Goal: Navigation & Orientation: Find specific page/section

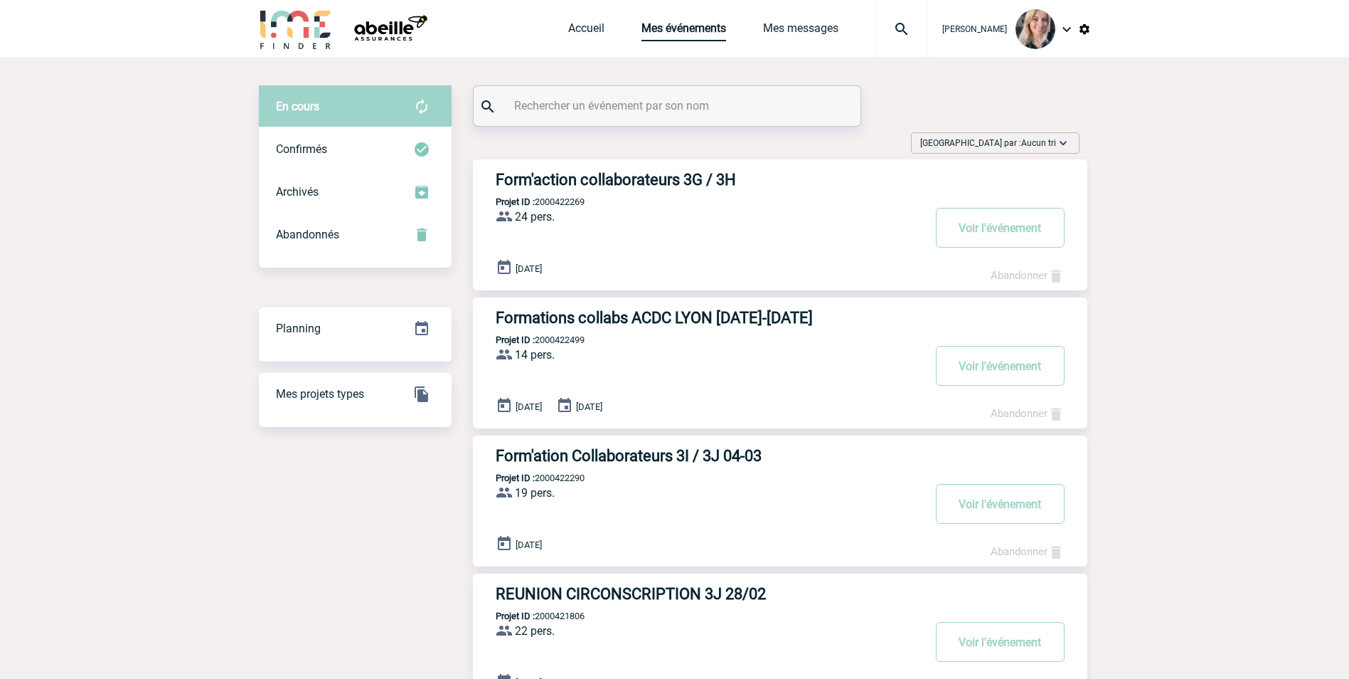
click at [693, 28] on link "Mes événements" at bounding box center [684, 31] width 85 height 20
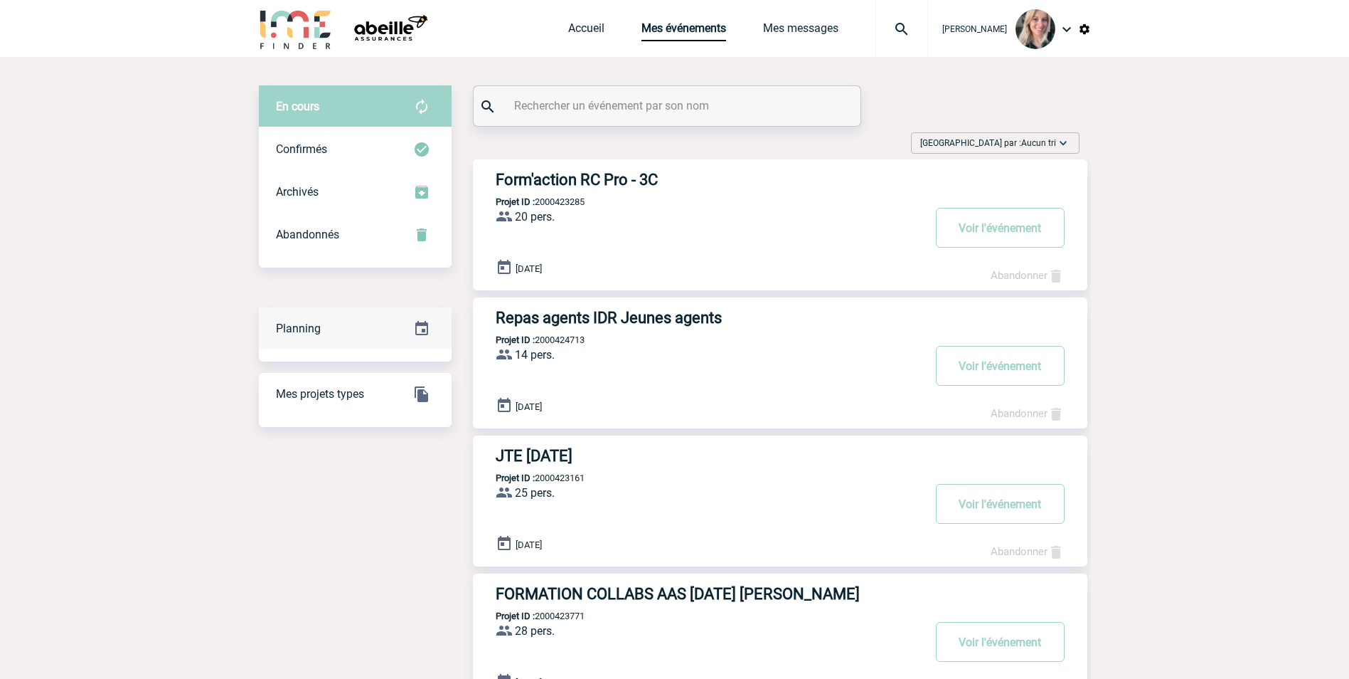
click at [340, 344] on div "Planning" at bounding box center [355, 328] width 193 height 43
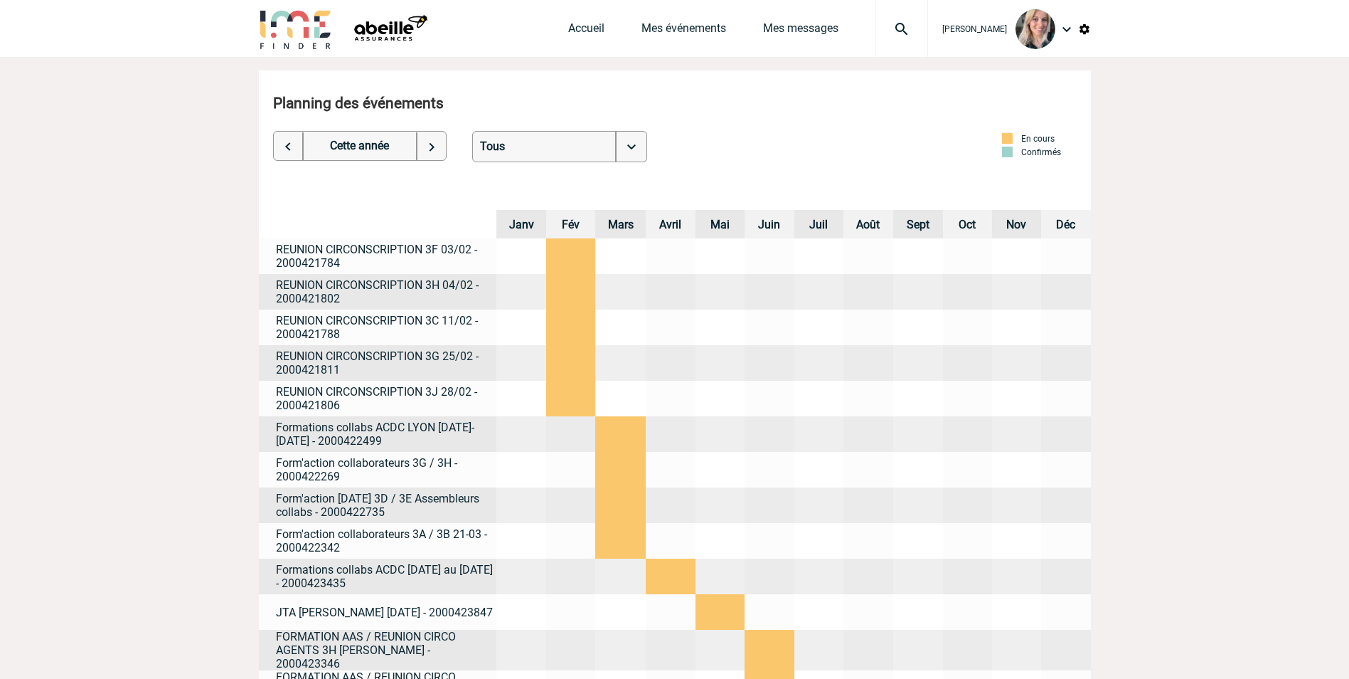
click at [292, 151] on img at bounding box center [289, 146] width 30 height 28
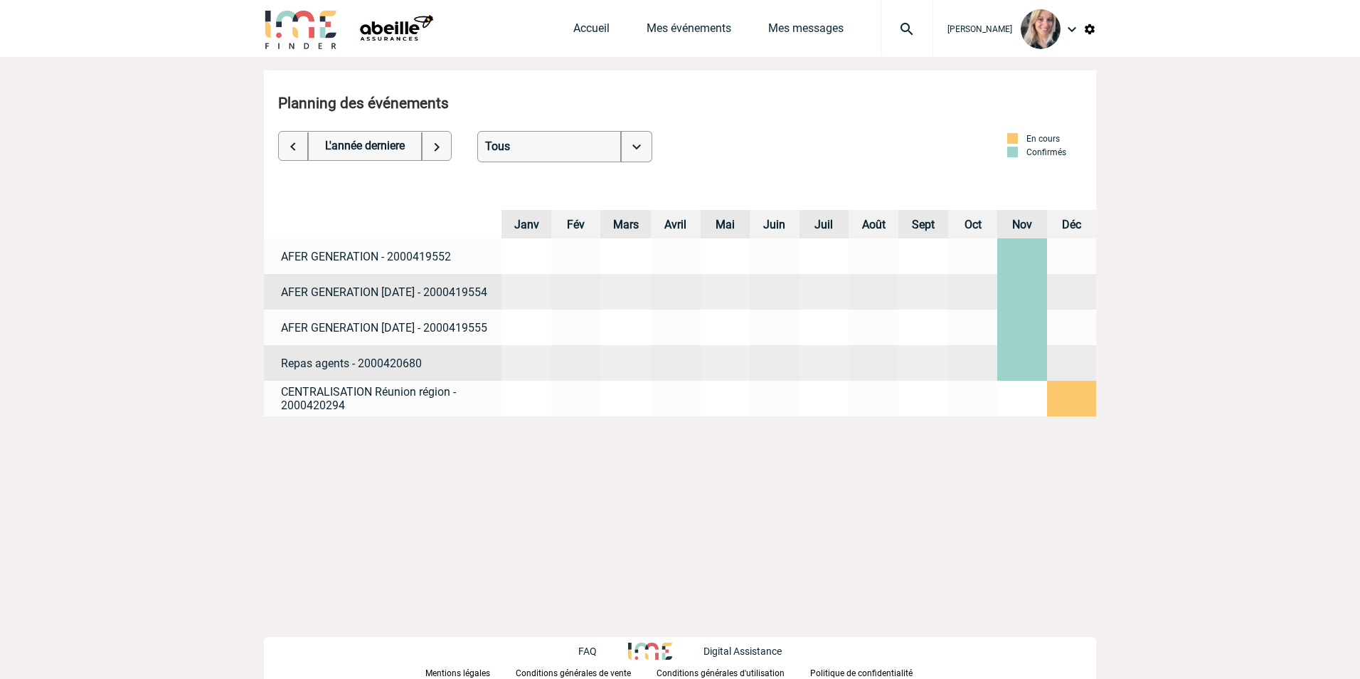
click at [298, 141] on img at bounding box center [294, 146] width 30 height 28
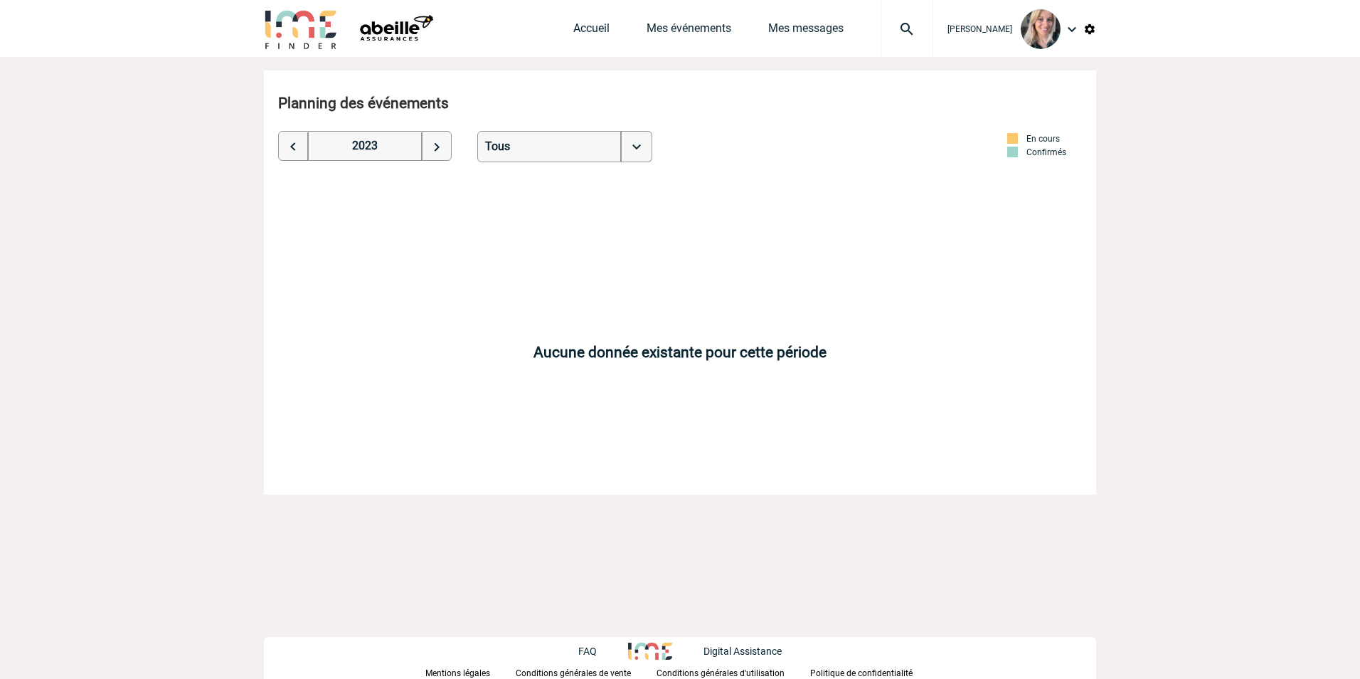
click at [425, 147] on img at bounding box center [436, 146] width 30 height 28
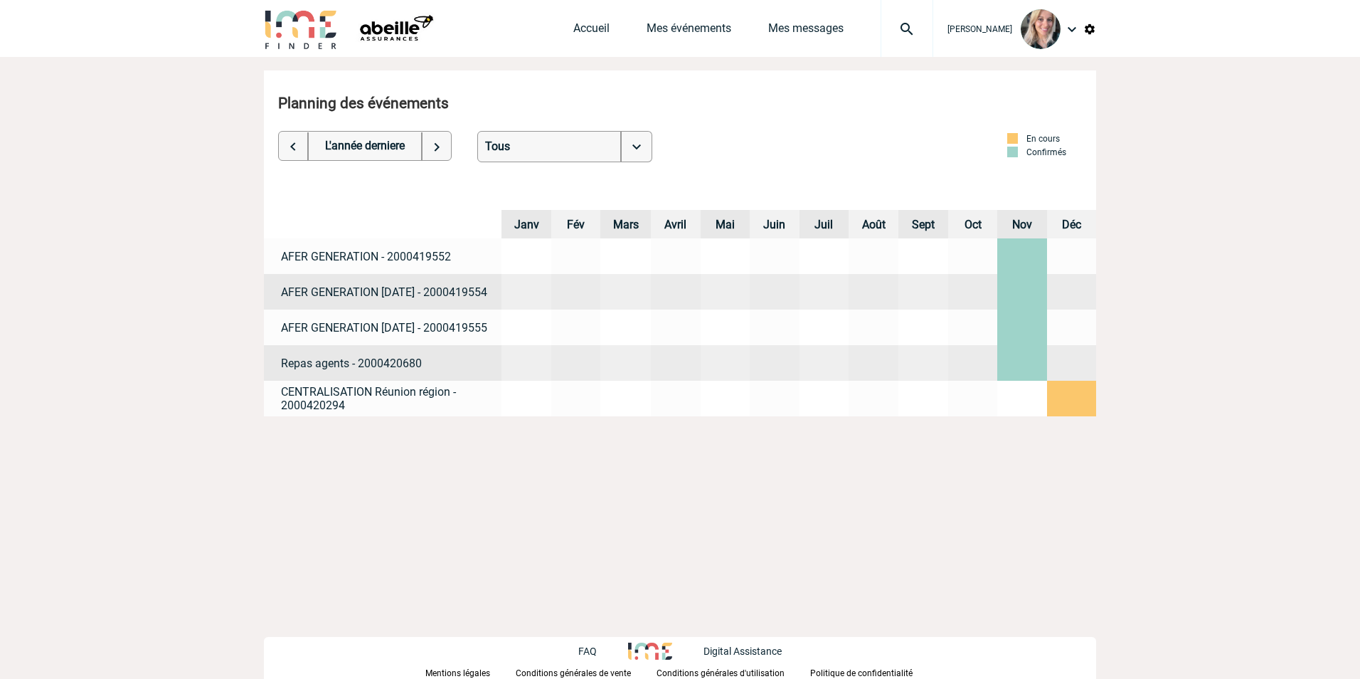
drag, startPoint x: 1013, startPoint y: 292, endPoint x: 908, endPoint y: 296, distance: 106.1
click at [909, 296] on tr "AFER GENERATION 20 novembre - 2000419554" at bounding box center [680, 292] width 832 height 36
click at [426, 144] on img at bounding box center [436, 146] width 30 height 28
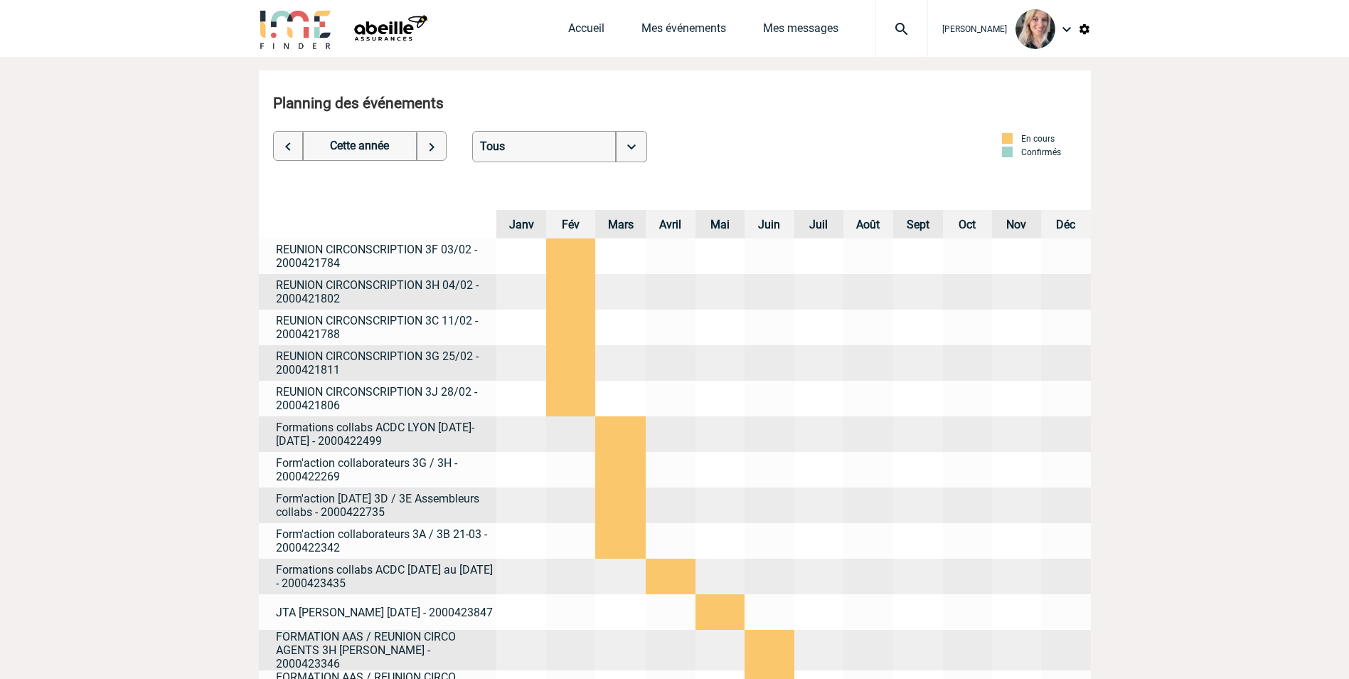
click at [282, 137] on img at bounding box center [289, 146] width 30 height 28
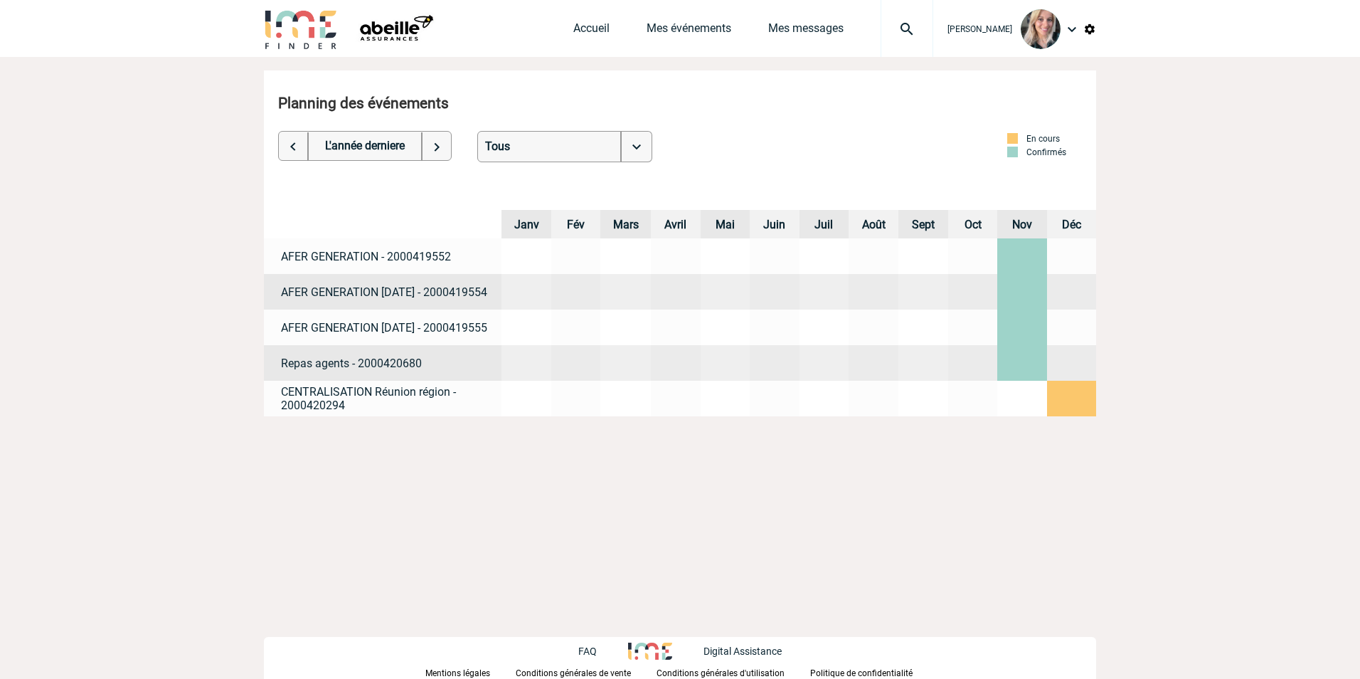
click at [629, 151] on img at bounding box center [636, 146] width 32 height 31
click at [692, 135] on div "Planning des événements Cette année L'année derniere Ce mois Le mois dernier 20…" at bounding box center [680, 120] width 818 height 85
click at [442, 136] on img at bounding box center [436, 146] width 30 height 28
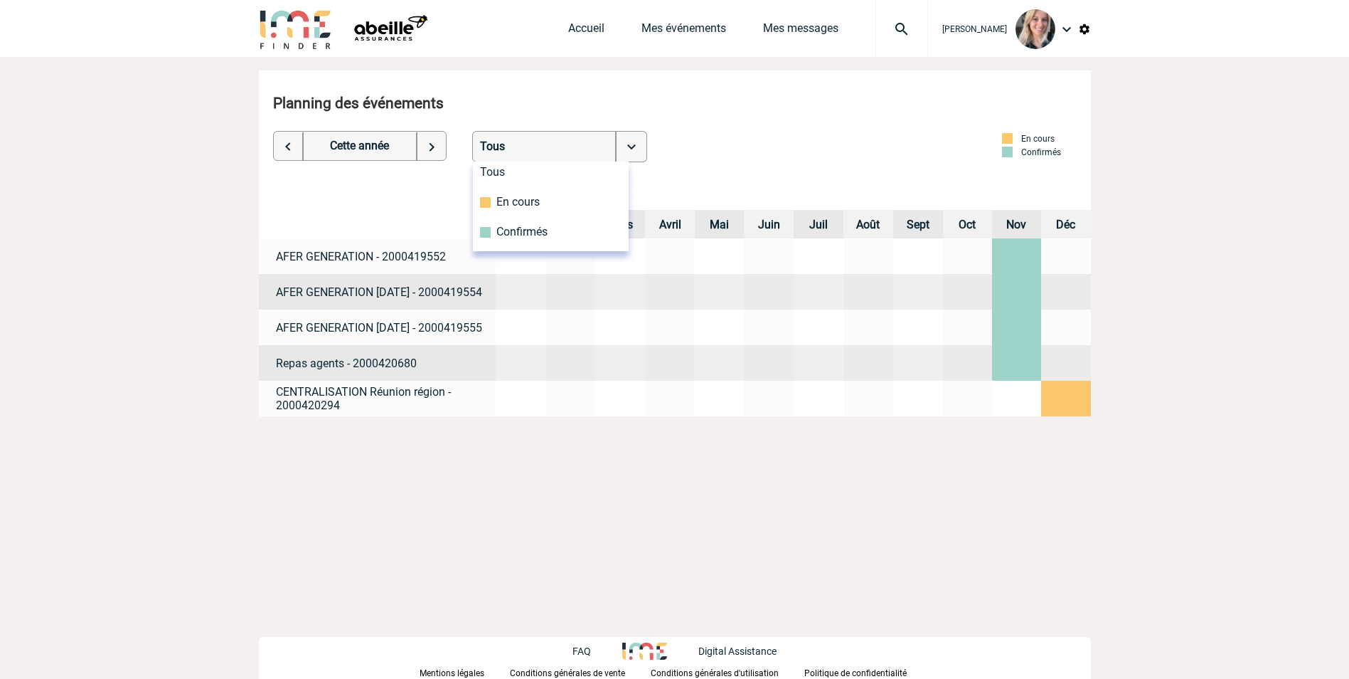
click at [442, 136] on img at bounding box center [431, 146] width 30 height 28
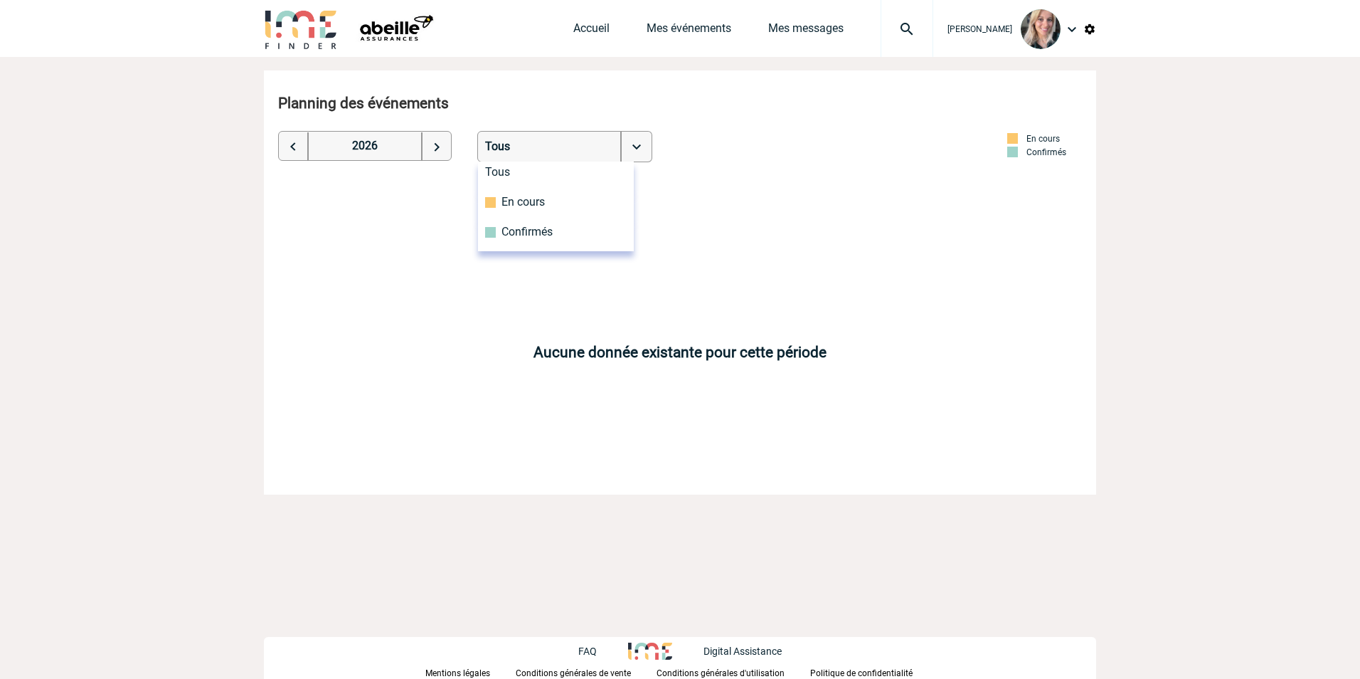
click at [439, 110] on div "Planning des événements" at bounding box center [683, 103] width 811 height 17
click at [428, 150] on img at bounding box center [436, 146] width 30 height 28
select select "2027"
click at [564, 206] on li "En cours" at bounding box center [556, 206] width 156 height 30
drag, startPoint x: 474, startPoint y: 196, endPoint x: 439, endPoint y: 183, distance: 38.0
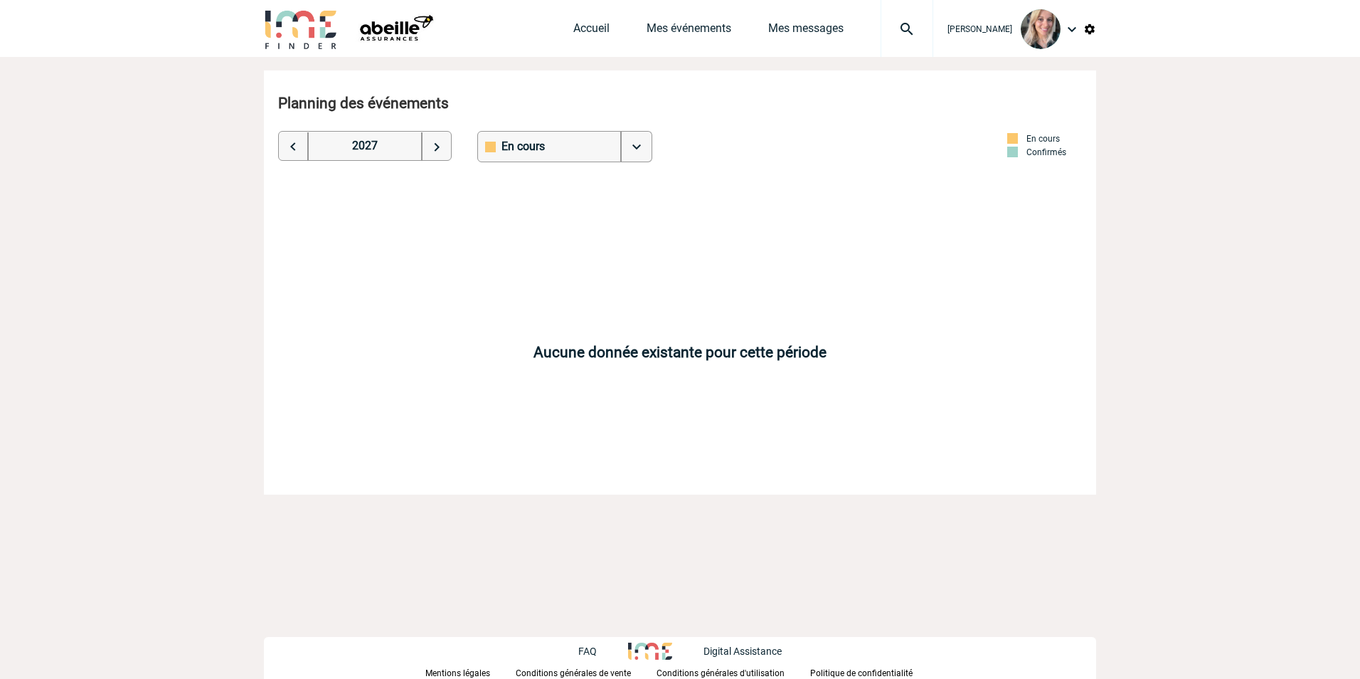
click at [474, 195] on div "Aucune donnée existante pour cette période" at bounding box center [680, 331] width 832 height 325
click at [228, 34] on div "Elise DRAPIER Accueil Mes événements" at bounding box center [680, 28] width 1360 height 57
click at [307, 37] on img at bounding box center [301, 29] width 74 height 41
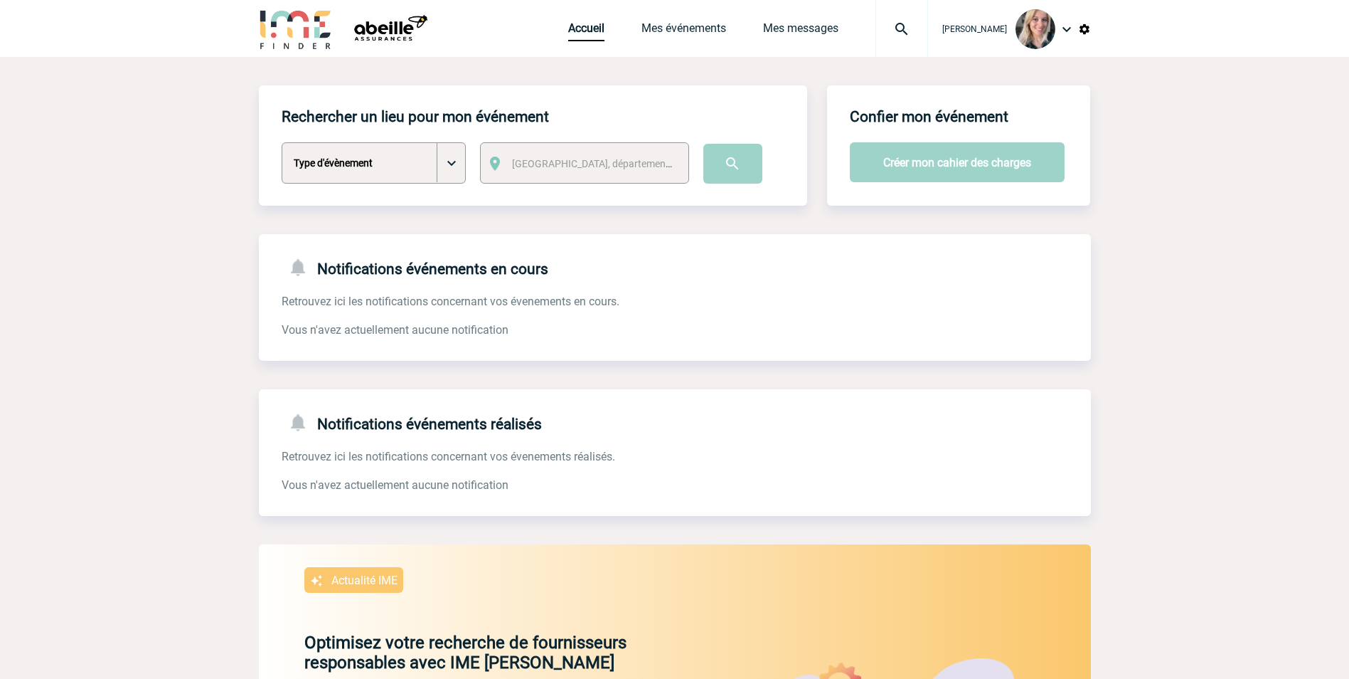
click at [1051, 33] on img at bounding box center [1036, 29] width 40 height 40
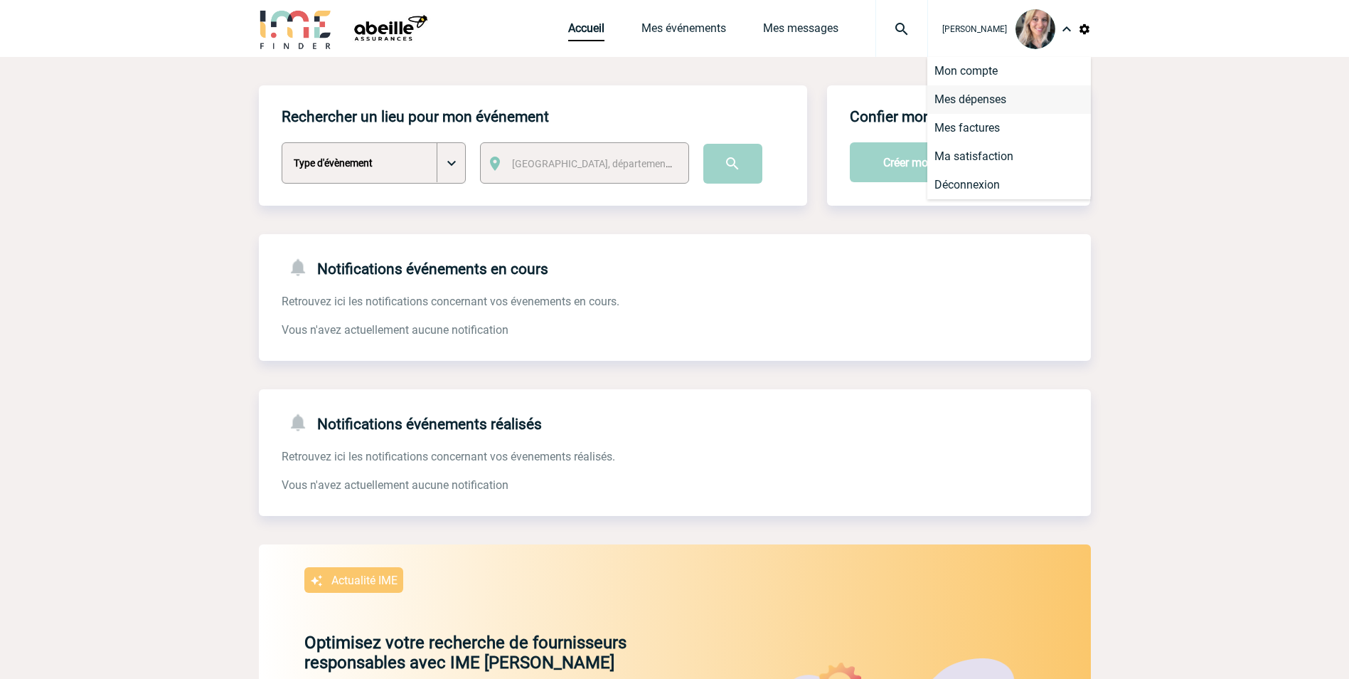
click at [975, 104] on li "Mes dépenses" at bounding box center [1009, 99] width 164 height 28
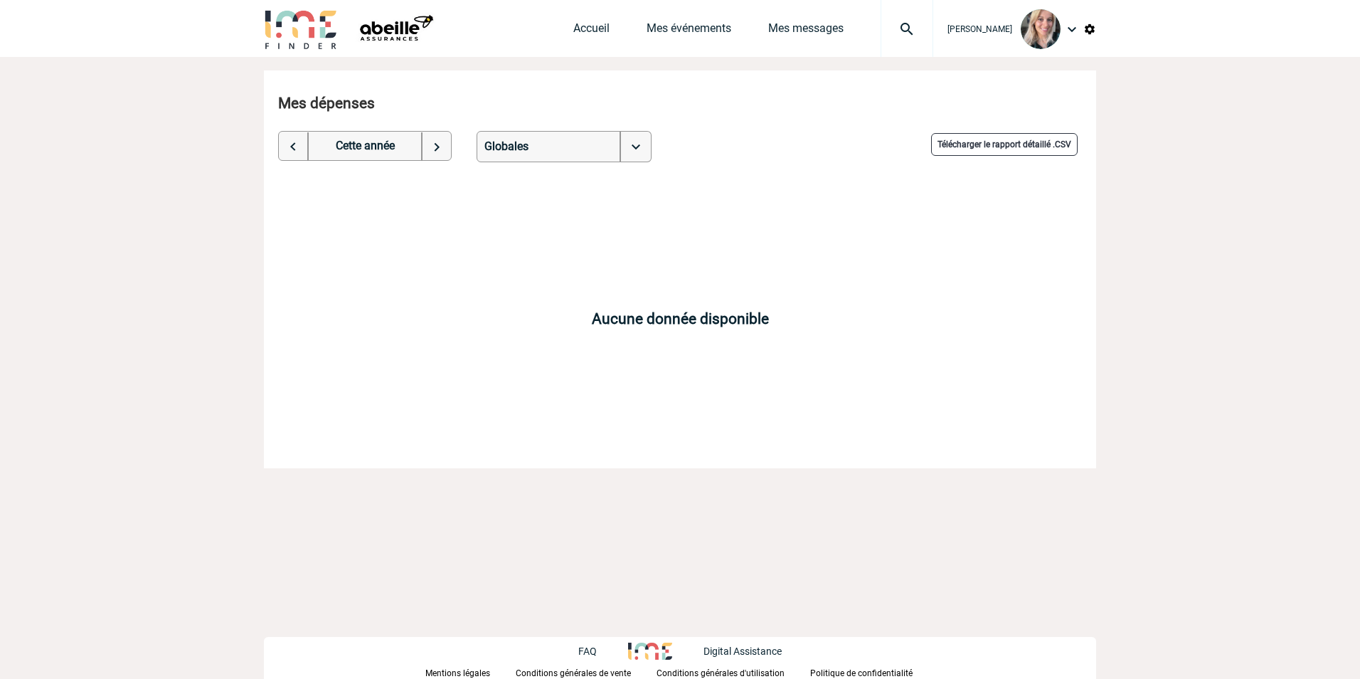
click at [282, 147] on img at bounding box center [294, 146] width 30 height 28
click at [444, 145] on img at bounding box center [436, 146] width 30 height 28
select select "2025"
click at [1067, 32] on img at bounding box center [1071, 29] width 17 height 17
click at [1016, 131] on li "Mes factures" at bounding box center [1014, 128] width 164 height 28
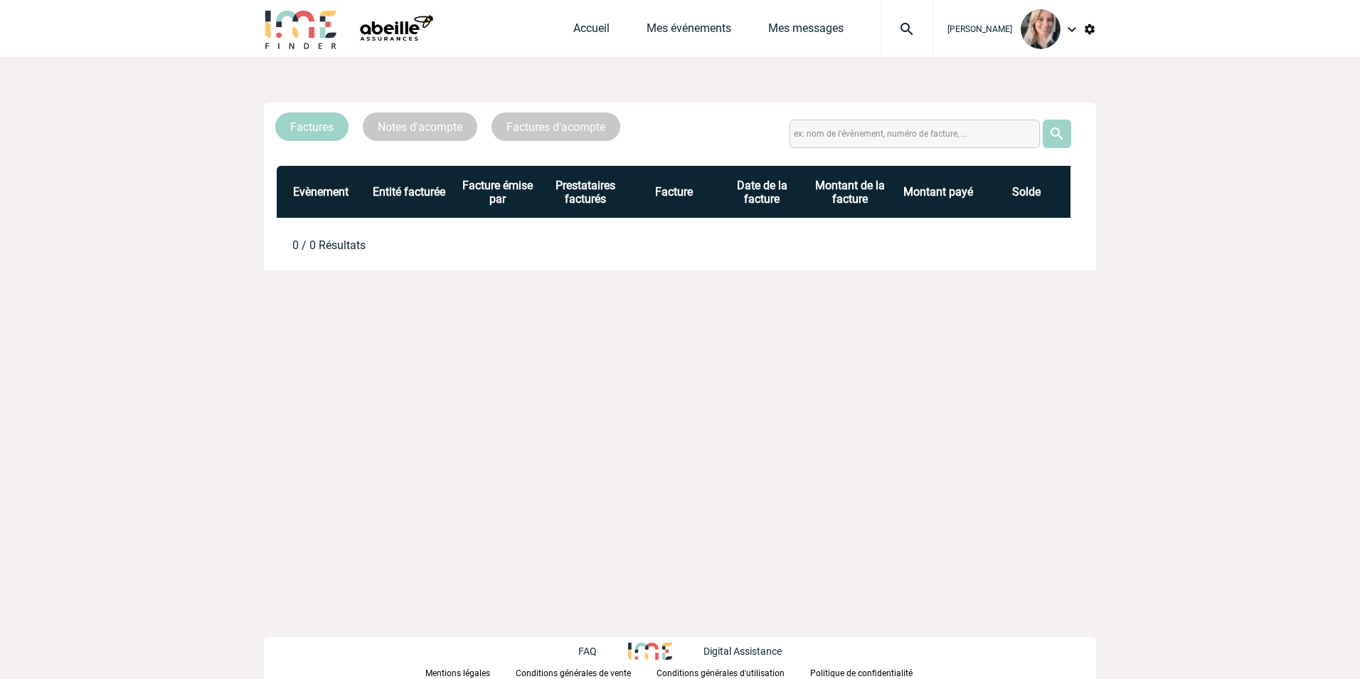
click at [1069, 28] on img at bounding box center [1071, 29] width 17 height 17
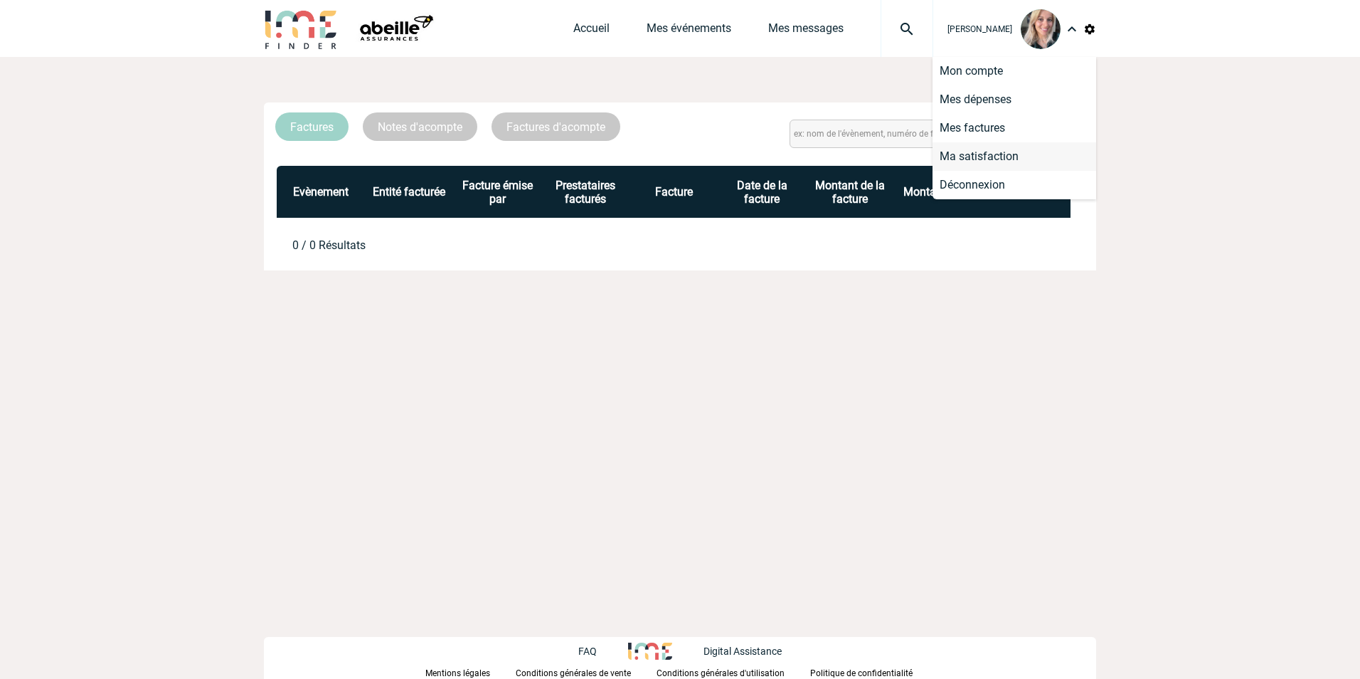
click at [954, 161] on li "Ma satisfaction" at bounding box center [1014, 156] width 164 height 28
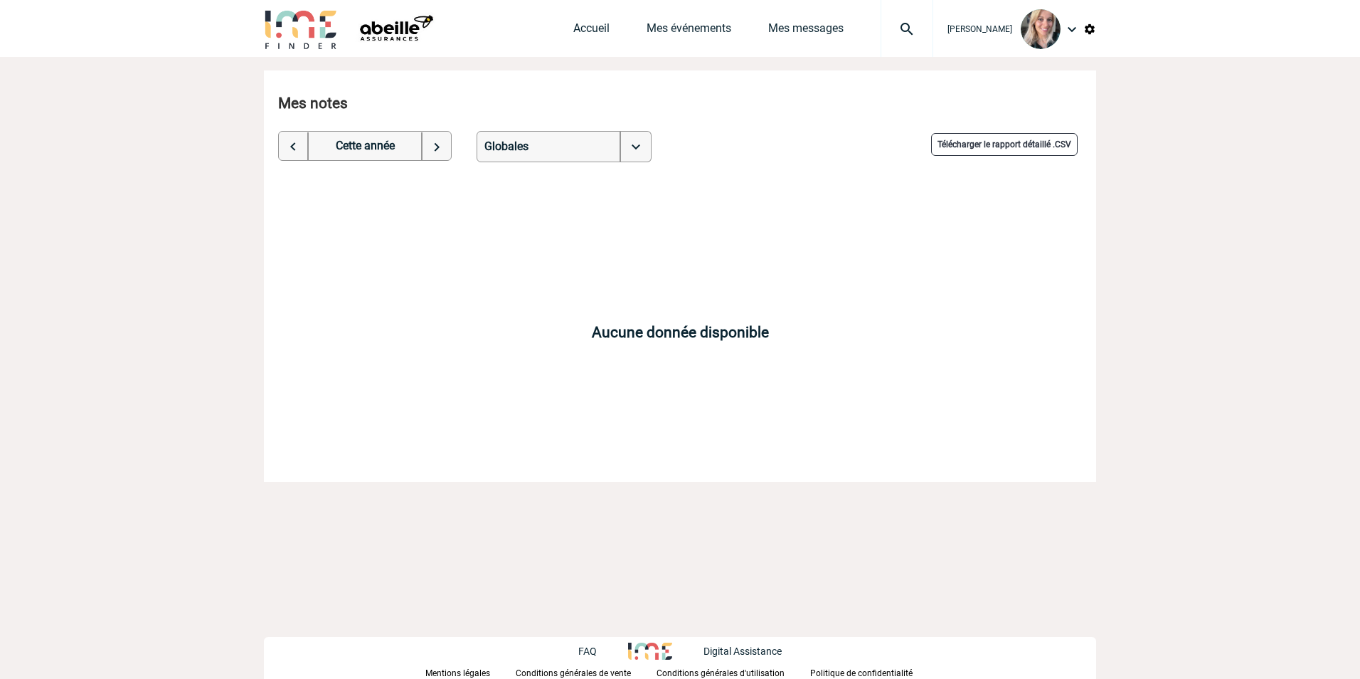
click at [300, 143] on img at bounding box center [294, 146] width 30 height 28
click at [634, 151] on img at bounding box center [635, 146] width 32 height 31
click at [289, 128] on div "Mes notes Cette année L'année derniere Ce mois Le mois dernier Globales Globale…" at bounding box center [680, 120] width 818 height 85
click at [299, 139] on img at bounding box center [294, 146] width 30 height 28
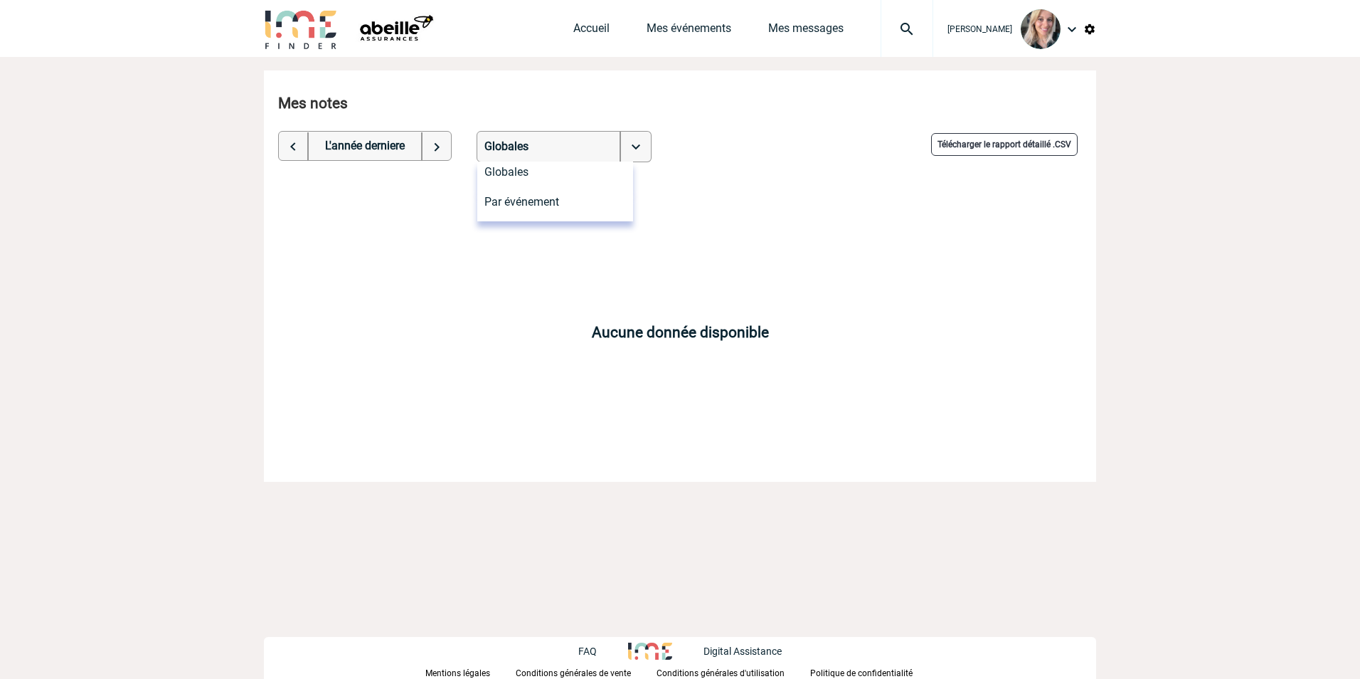
select select "2022"
